Goal: Information Seeking & Learning: Learn about a topic

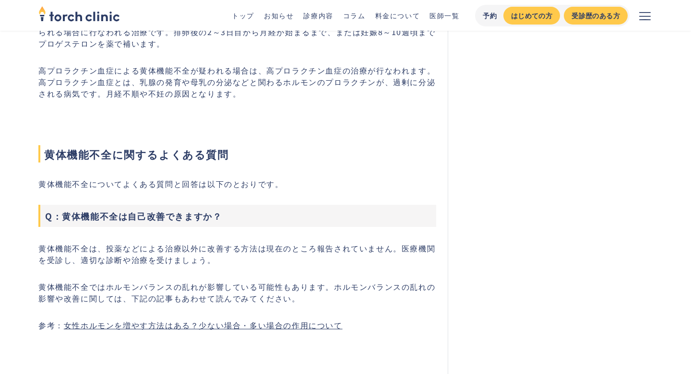
scroll to position [1724, 0]
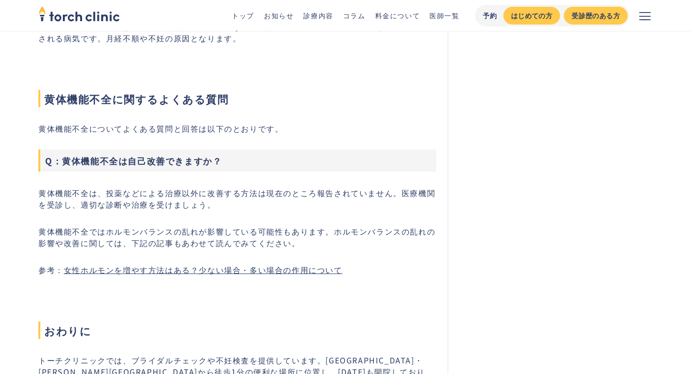
click at [194, 264] on link "女性ホルモンを増やす方法はある？少ない場合・多い場合の作用について" at bounding box center [203, 270] width 279 height 12
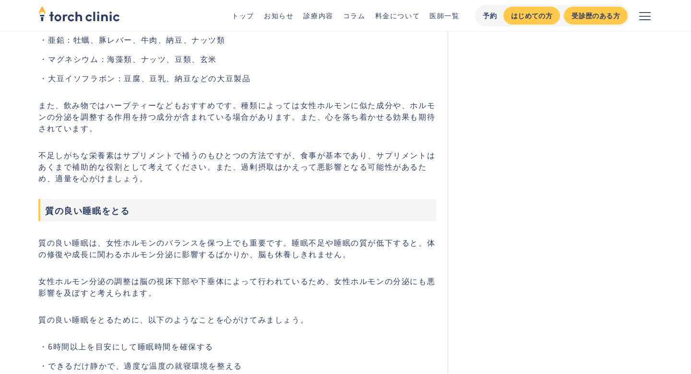
scroll to position [3618, 0]
